Goal: Task Accomplishment & Management: Use online tool/utility

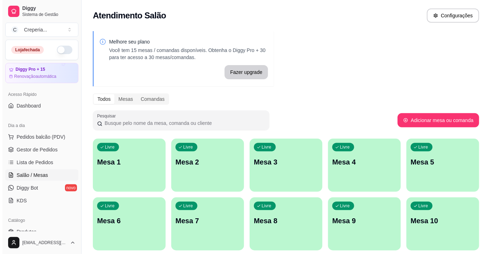
scroll to position [64, 0]
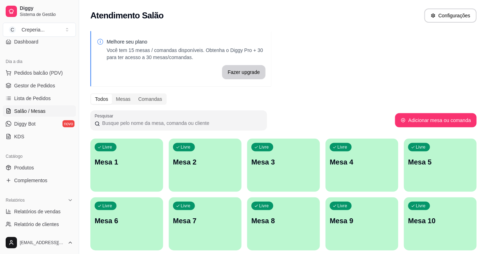
click at [139, 166] on p "Mesa 1" at bounding box center [127, 162] width 64 height 10
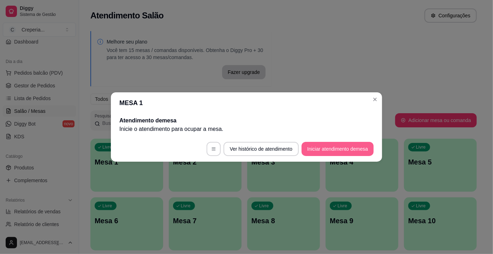
click at [324, 144] on button "Iniciar atendimento de mesa" at bounding box center [338, 149] width 72 height 14
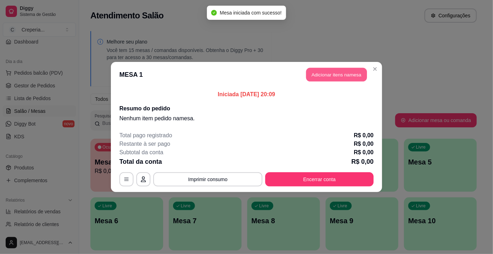
click at [322, 70] on button "Adicionar itens na mesa" at bounding box center [336, 75] width 61 height 14
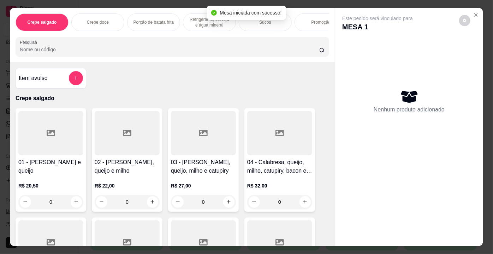
click at [73, 50] on input "Pesquisa" at bounding box center [170, 49] width 300 height 7
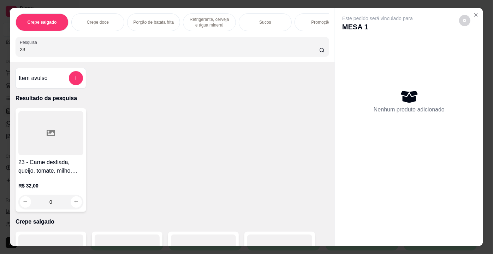
type input "23"
click at [54, 123] on div at bounding box center [50, 133] width 65 height 44
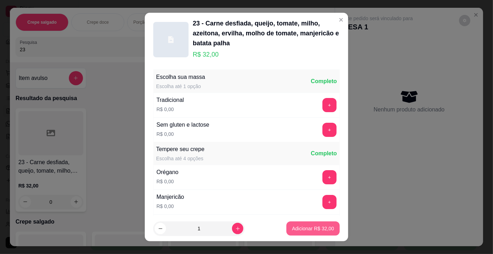
click at [312, 230] on button "Adicionar R$ 32,00" at bounding box center [312, 228] width 53 height 14
type input "1"
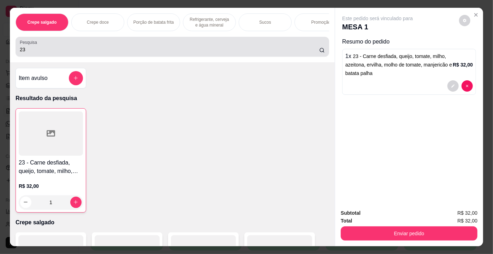
click at [35, 50] on input "23" at bounding box center [170, 49] width 300 height 7
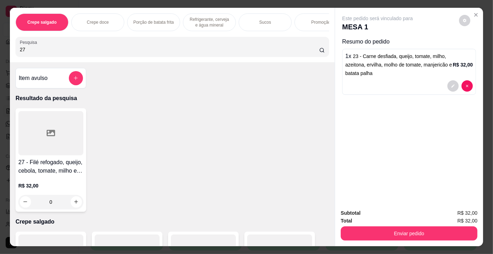
type input "27"
click at [62, 125] on div at bounding box center [50, 133] width 65 height 44
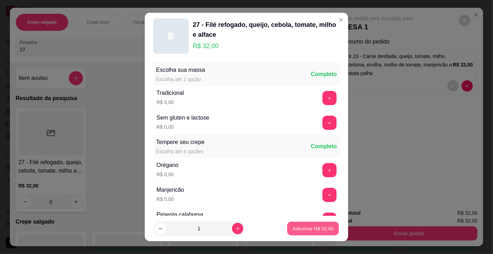
click at [314, 233] on button "Adicionar R$ 32,00" at bounding box center [313, 228] width 52 height 14
type input "1"
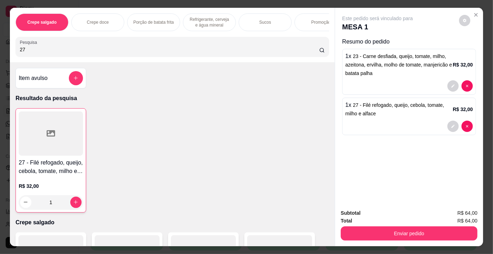
drag, startPoint x: 46, startPoint y: 56, endPoint x: 4, endPoint y: 57, distance: 41.7
click at [4, 57] on div "Crepe salgado Crepe doce Porção de batata frita Refrigerante, cerveja e água mi…" at bounding box center [246, 127] width 493 height 254
drag, startPoint x: 35, startPoint y: 52, endPoint x: 1, endPoint y: 53, distance: 33.9
click at [1, 53] on div "Crepe salgado Crepe doce Porção de batata frita Refrigerante, cerveja e água mi…" at bounding box center [246, 127] width 493 height 254
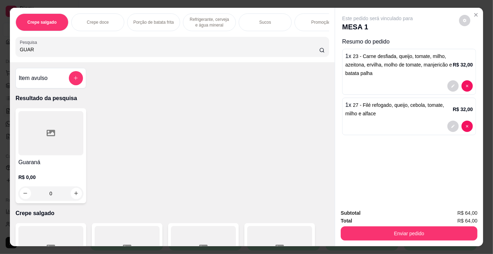
type input "GUAR"
click at [40, 149] on div at bounding box center [50, 133] width 65 height 44
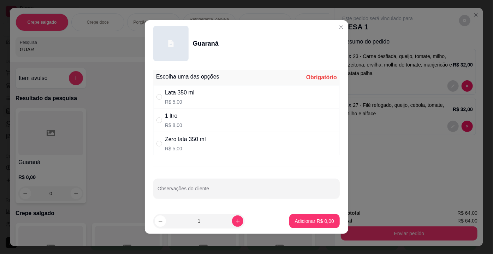
click at [189, 141] on div "Zero lata 350 ml" at bounding box center [185, 139] width 41 height 8
radio input "true"
click at [236, 220] on icon "increase-product-quantity" at bounding box center [238, 221] width 4 height 4
type input "2"
click at [317, 219] on p "Adicionar R$ 10,00" at bounding box center [313, 220] width 42 height 7
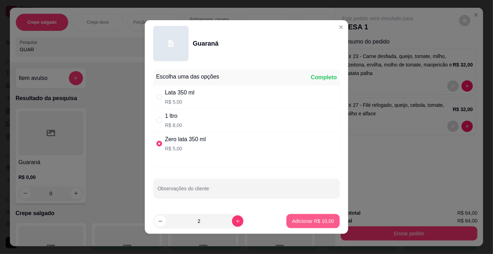
type input "2"
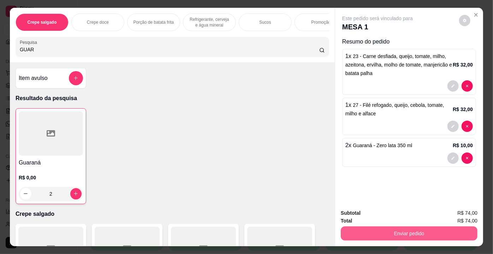
click at [368, 235] on button "Enviar pedido" at bounding box center [409, 233] width 137 height 14
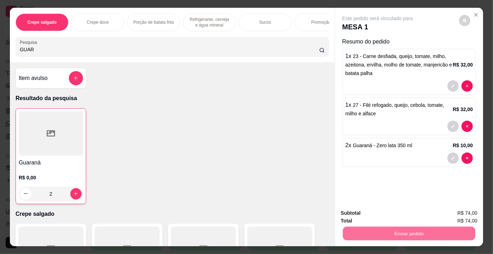
click at [362, 213] on button "Não registrar e enviar pedido" at bounding box center [385, 213] width 71 height 13
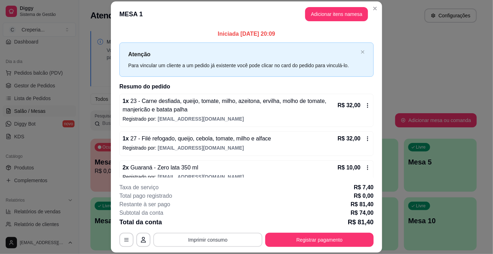
click at [233, 240] on button "Imprimir consumo" at bounding box center [207, 239] width 109 height 14
click at [203, 223] on button "IMPRESSORA" at bounding box center [207, 223] width 49 height 11
click at [312, 238] on button "Registrar pagamento" at bounding box center [319, 239] width 108 height 14
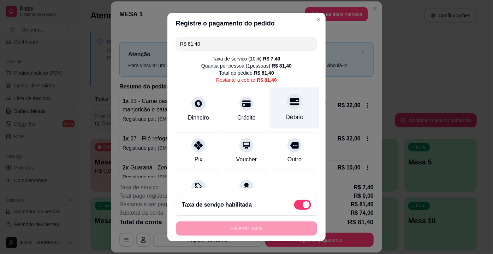
click at [286, 111] on div "Débito" at bounding box center [295, 107] width 50 height 41
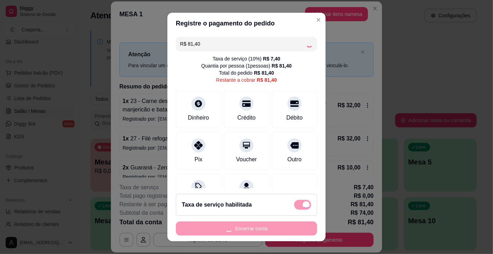
type input "R$ 0,00"
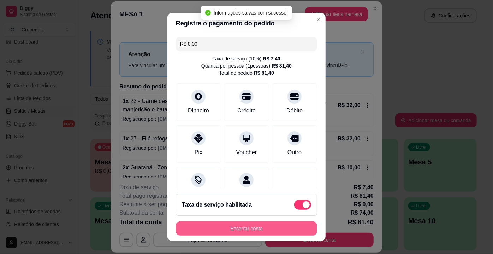
click at [244, 226] on button "Encerrar conta" at bounding box center [246, 228] width 141 height 14
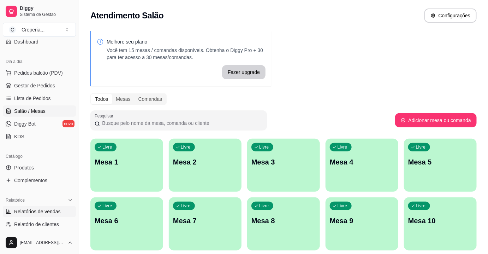
click at [49, 212] on span "Relatórios de vendas" at bounding box center [37, 211] width 47 height 7
select select "ALL"
select select "0"
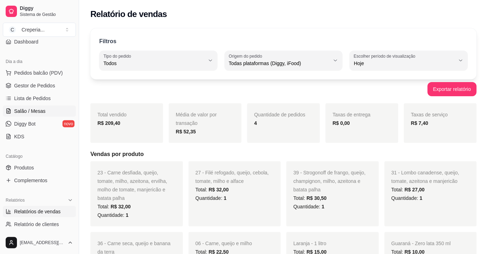
click at [45, 111] on link "Salão / Mesas" at bounding box center [39, 110] width 73 height 11
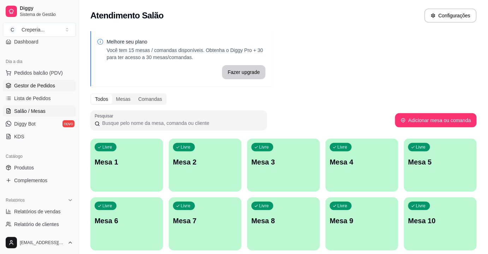
click at [44, 83] on span "Gestor de Pedidos" at bounding box center [34, 85] width 41 height 7
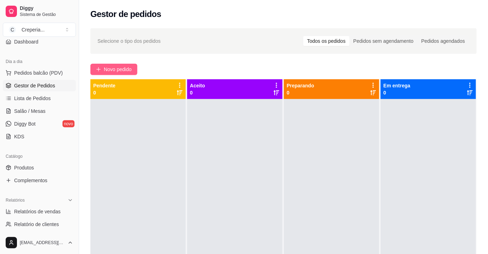
click at [102, 73] on button "Novo pedido" at bounding box center [113, 69] width 47 height 11
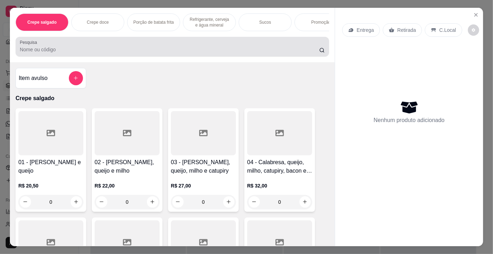
click at [69, 53] on input "Pesquisa" at bounding box center [170, 49] width 300 height 7
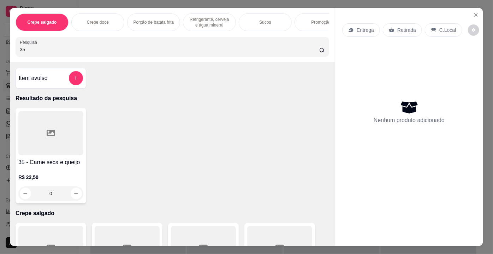
type input "35"
click at [52, 144] on div at bounding box center [50, 133] width 65 height 44
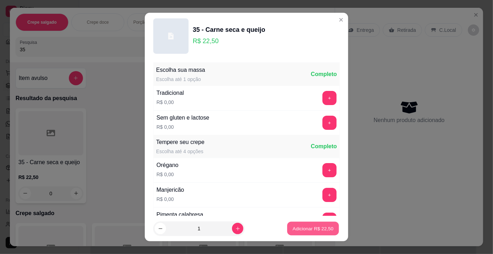
click at [294, 226] on p "Adicionar R$ 22,50" at bounding box center [313, 228] width 41 height 7
type input "1"
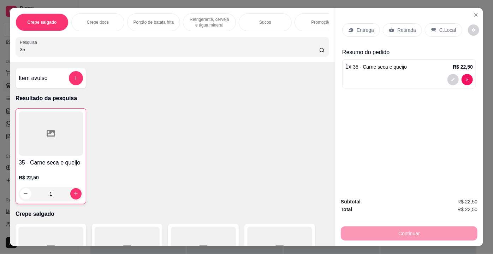
drag, startPoint x: 24, startPoint y: 54, endPoint x: 6, endPoint y: 56, distance: 18.1
click at [6, 56] on div "Crepe salgado Crepe doce Porção de batata frita Refrigerante, cerveja e água mi…" at bounding box center [246, 127] width 493 height 254
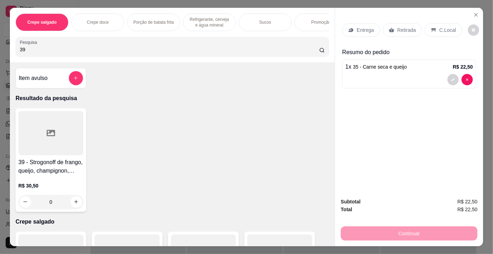
type input "39"
click at [63, 128] on div at bounding box center [50, 133] width 65 height 44
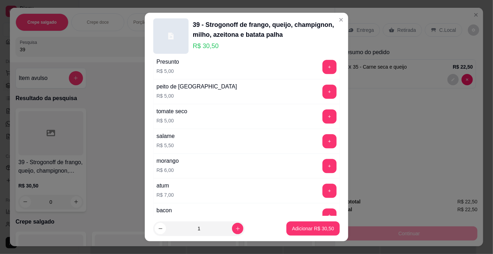
scroll to position [1268, 0]
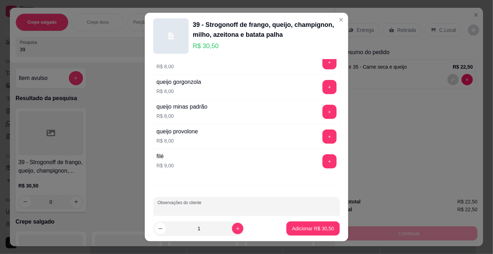
click at [312, 206] on input "Observações do cliente" at bounding box center [247, 209] width 178 height 7
type input "SEM CHAMPION SEM AZEITONA"
click at [236, 230] on div "1" at bounding box center [199, 228] width 89 height 14
type input "2"
click at [296, 229] on p "Adicionar R$ 61,00" at bounding box center [313, 228] width 42 height 7
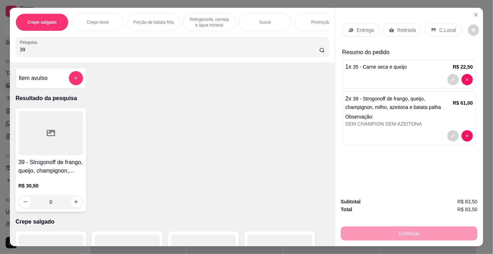
drag, startPoint x: 36, startPoint y: 51, endPoint x: 4, endPoint y: 48, distance: 32.3
click at [4, 48] on div "Crepe salgado Crepe doce Porção de batata frita Refrigerante, cerveja e água mi…" at bounding box center [246, 127] width 493 height 254
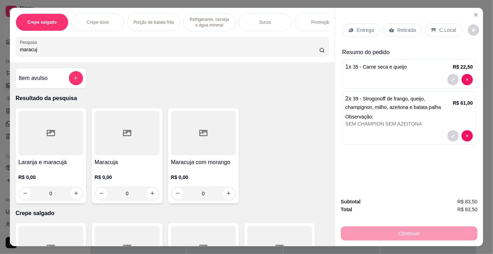
type input "maracuj"
click at [117, 139] on div at bounding box center [127, 133] width 65 height 44
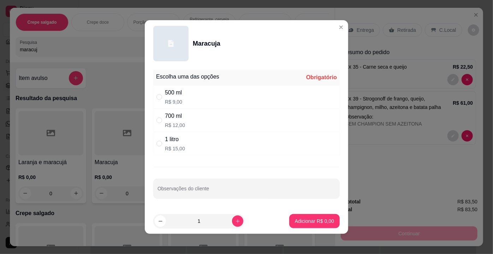
click at [182, 140] on div "1 litro R$ 15,00" at bounding box center [246, 143] width 186 height 23
radio input "true"
click at [305, 217] on p "Adicionar R$ 15,00" at bounding box center [313, 220] width 42 height 7
type input "1"
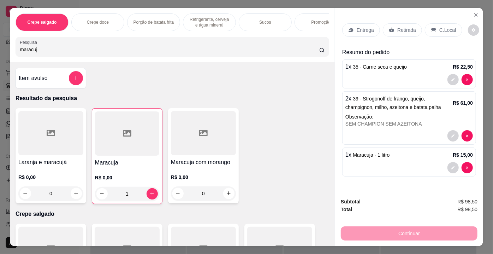
drag, startPoint x: 49, startPoint y: 50, endPoint x: 0, endPoint y: 54, distance: 48.9
click at [0, 54] on div "Crepe salgado Crepe doce Porção de batata frita Refrigerante, cerveja e água mi…" at bounding box center [246, 127] width 493 height 254
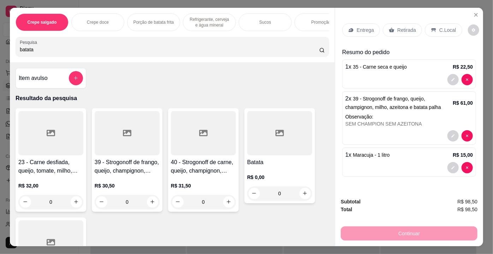
type input "batata"
click at [253, 144] on div at bounding box center [279, 133] width 65 height 44
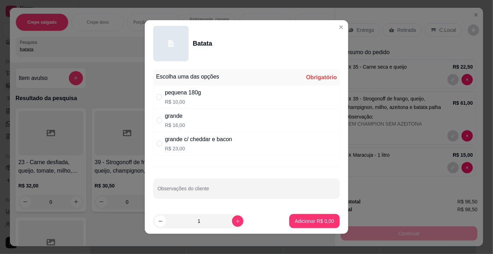
drag, startPoint x: 179, startPoint y: 120, endPoint x: 200, endPoint y: 134, distance: 25.2
click at [180, 120] on div "grande" at bounding box center [175, 116] width 20 height 8
radio input "true"
click at [295, 215] on button "Adicionar R$ 16,00" at bounding box center [312, 221] width 53 height 14
type input "1"
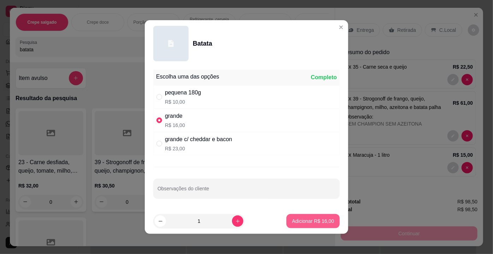
type input "1"
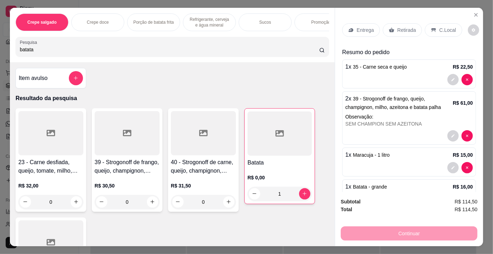
click at [397, 27] on p "Retirada" at bounding box center [406, 29] width 19 height 7
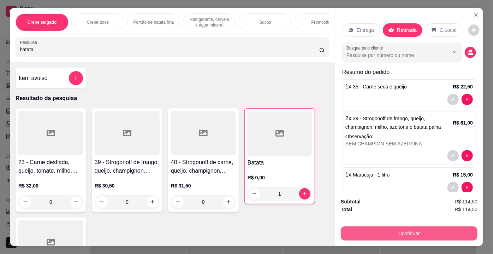
click at [412, 230] on button "Continuar" at bounding box center [409, 233] width 137 height 14
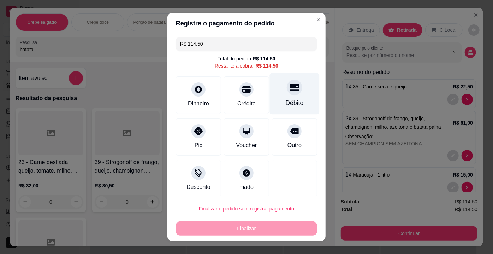
click at [287, 94] on div at bounding box center [295, 87] width 16 height 16
type input "R$ 0,00"
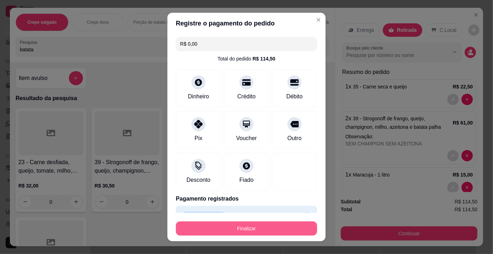
click at [247, 227] on button "Finalizar" at bounding box center [246, 228] width 141 height 14
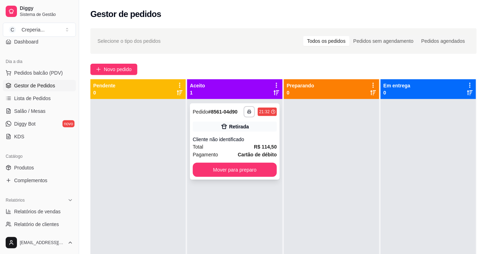
click at [247, 144] on div "Total R$ 114,50" at bounding box center [235, 147] width 84 height 8
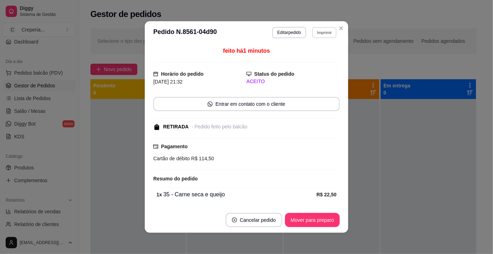
click at [323, 32] on button "Imprimir" at bounding box center [324, 32] width 24 height 11
click at [315, 57] on button "IMPRESSORA" at bounding box center [309, 57] width 49 height 11
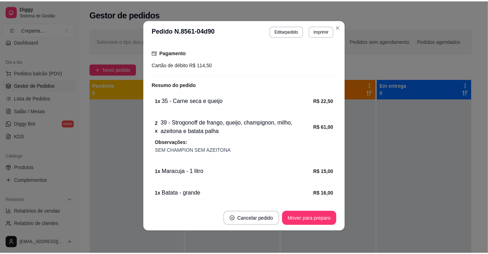
scroll to position [115, 0]
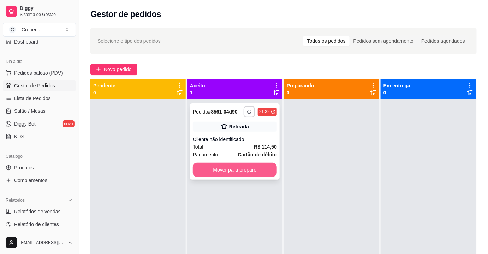
click at [259, 165] on button "Mover para preparo" at bounding box center [235, 169] width 84 height 14
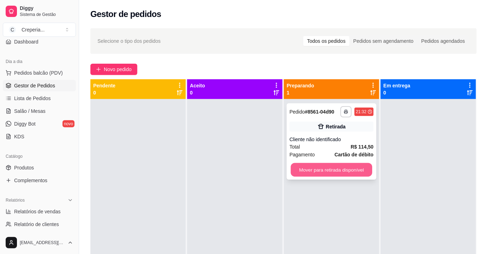
click at [314, 168] on button "Mover para retirada disponível" at bounding box center [332, 170] width 82 height 14
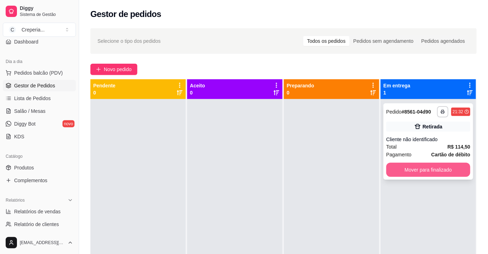
click at [404, 165] on button "Mover para finalizado" at bounding box center [428, 169] width 84 height 14
